Goal: Task Accomplishment & Management: Manage account settings

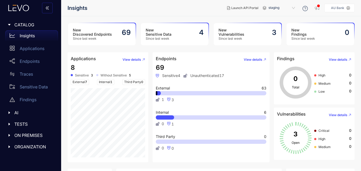
click at [196, 74] on span "Unauthenticated 17" at bounding box center [204, 75] width 41 height 4
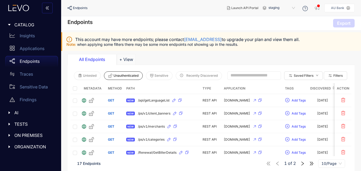
click at [345, 8] on p "AU Bank" at bounding box center [337, 8] width 13 height 4
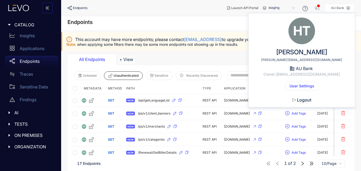
click at [298, 88] on button "User Settings" at bounding box center [302, 86] width 33 height 9
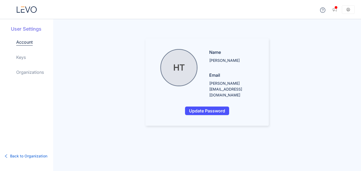
click at [30, 75] on link "Organizations" at bounding box center [30, 72] width 28 height 6
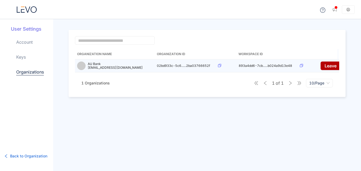
click at [221, 68] on td at bounding box center [226, 65] width 21 height 13
click at [220, 65] on icon at bounding box center [219, 65] width 3 height 3
